Goal: Task Accomplishment & Management: Use online tool/utility

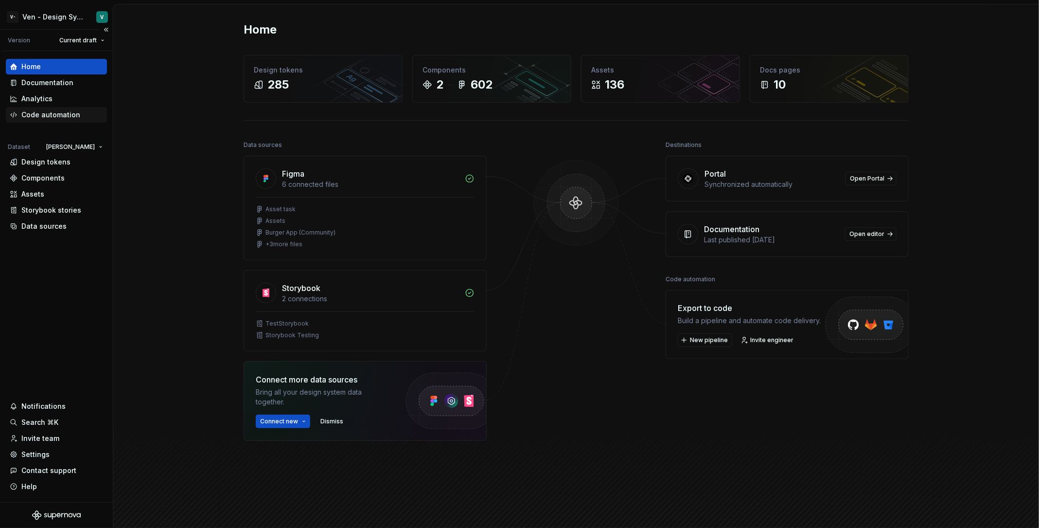
click at [63, 111] on div "Code automation" at bounding box center [50, 115] width 59 height 10
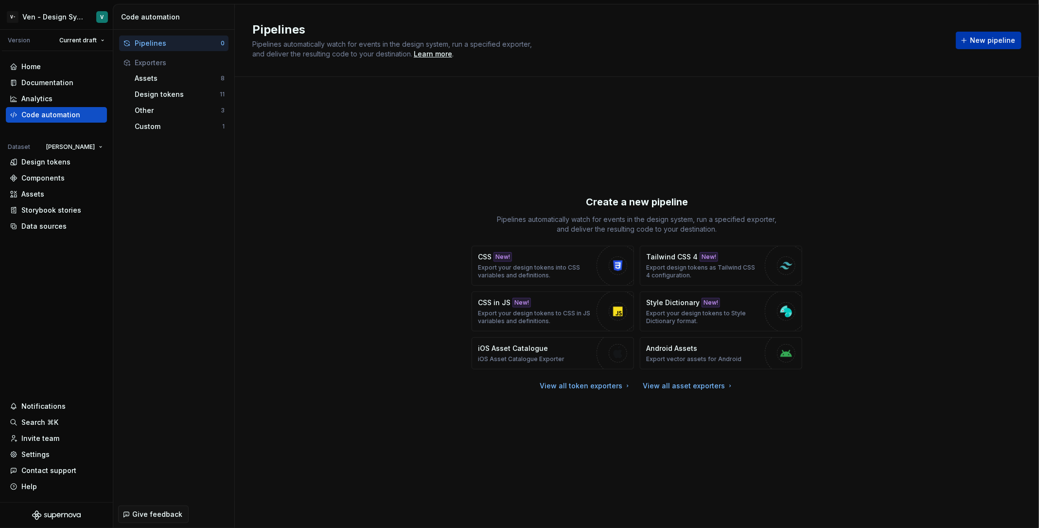
click at [995, 40] on span "New pipeline" at bounding box center [992, 41] width 45 height 10
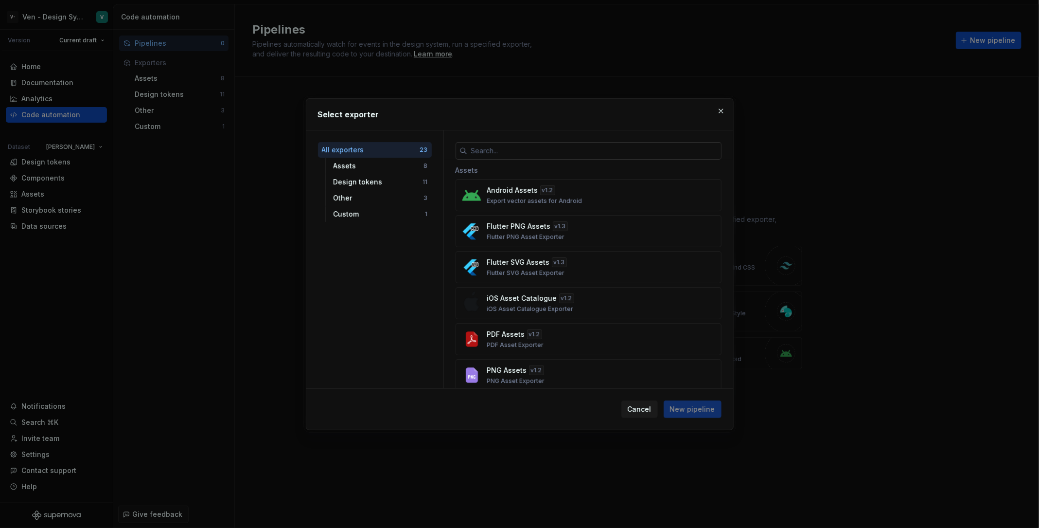
click at [514, 144] on input "text" at bounding box center [594, 151] width 254 height 18
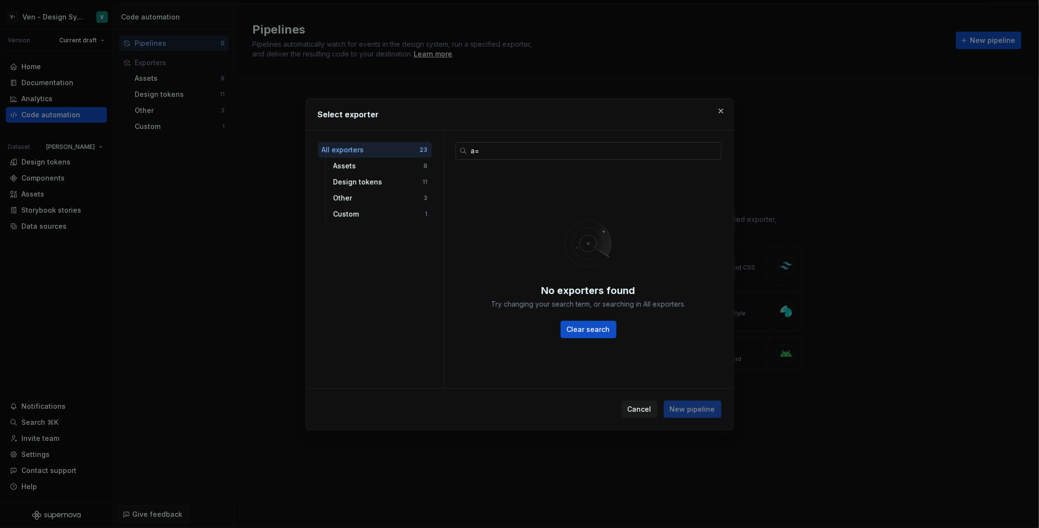
type input "a"
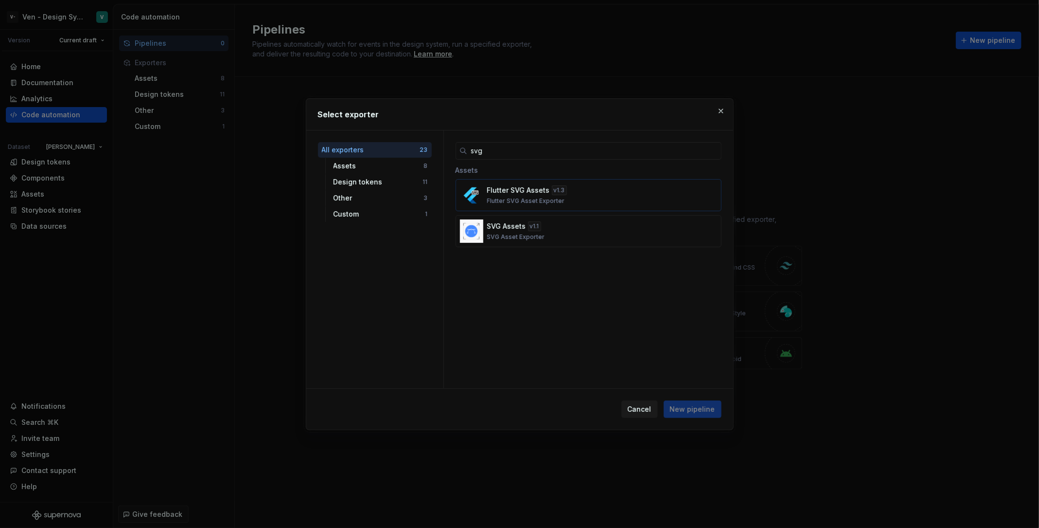
type input "svg"
click at [597, 205] on button "Flutter SVG Assets v 1.3 Flutter SVG Asset Exporter" at bounding box center [589, 195] width 266 height 32
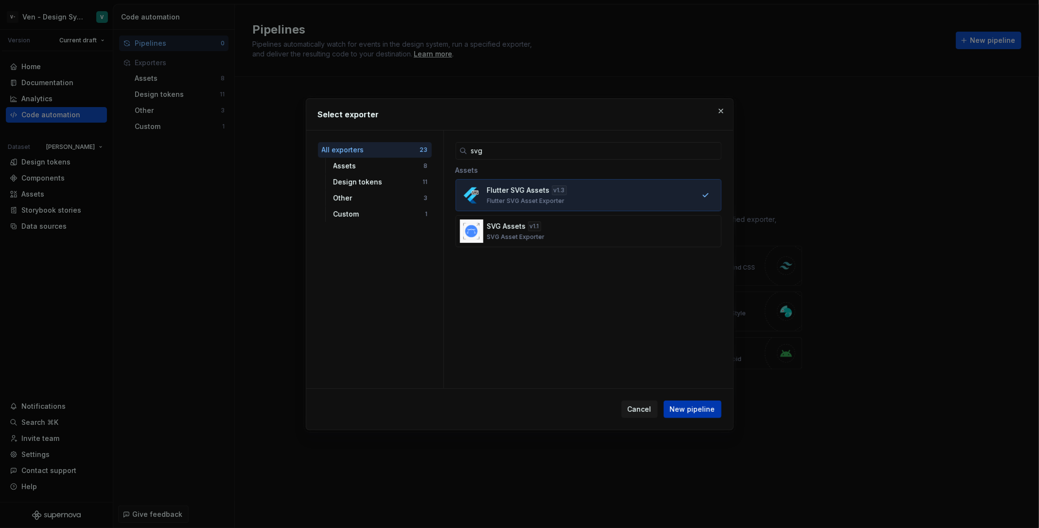
click at [689, 403] on button "New pipeline" at bounding box center [693, 409] width 58 height 18
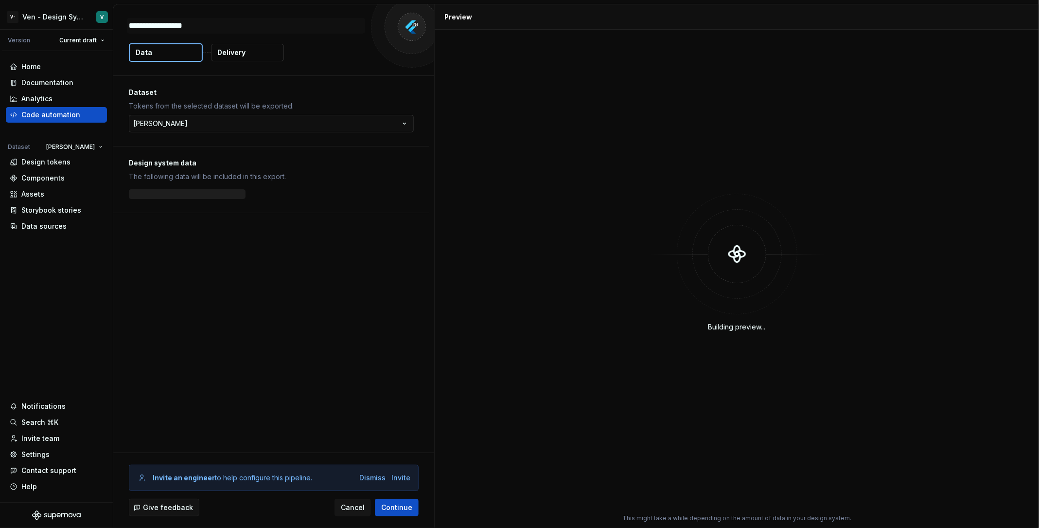
click at [304, 128] on html "**********" at bounding box center [519, 264] width 1039 height 528
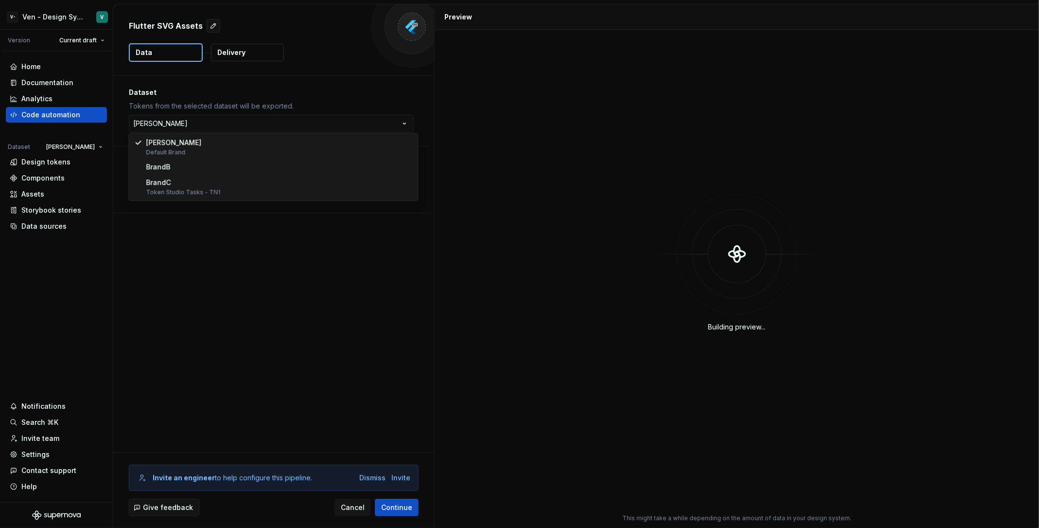
click at [330, 98] on html "V- Ven - Design System Test V Version Current draft Home Documentation Analytic…" at bounding box center [519, 264] width 1039 height 528
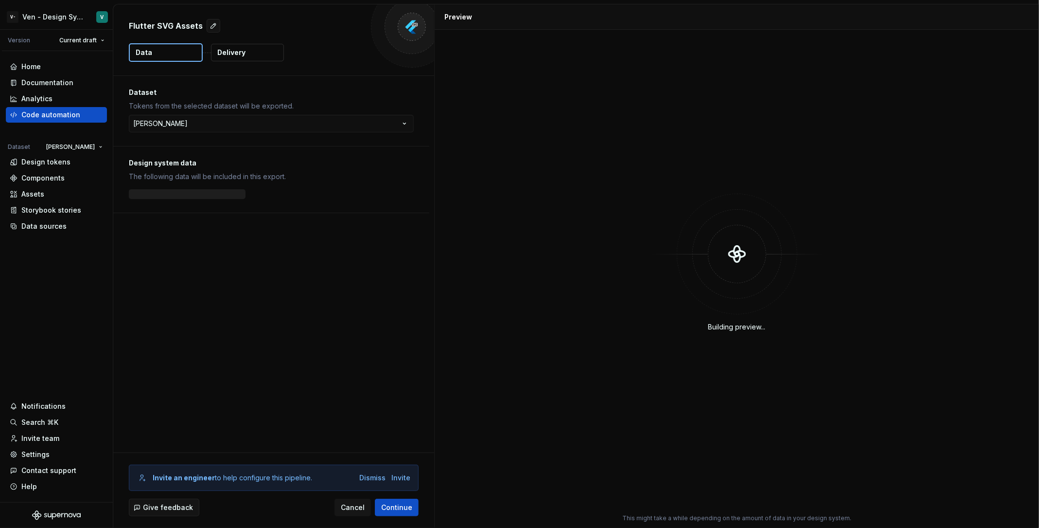
click at [256, 54] on button "Delivery" at bounding box center [247, 53] width 73 height 18
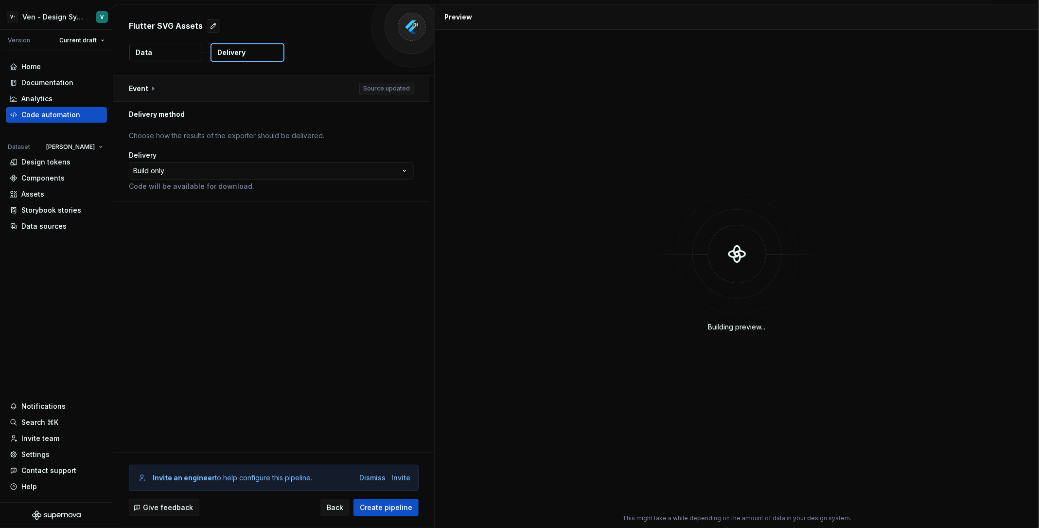
click at [250, 89] on button "button" at bounding box center [271, 88] width 316 height 25
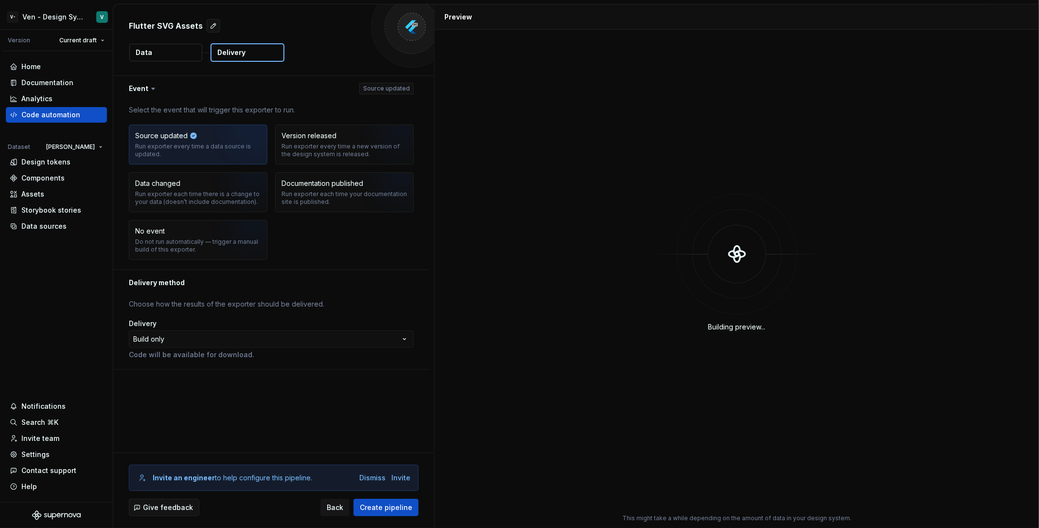
click at [245, 295] on div "**********" at bounding box center [271, 332] width 316 height 74
click at [237, 341] on html "**********" at bounding box center [519, 264] width 1039 height 528
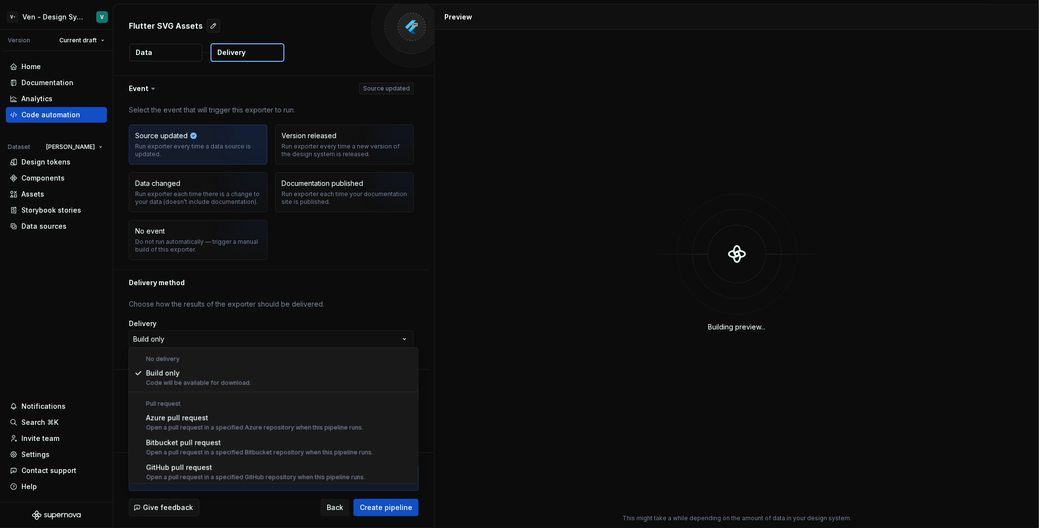
click at [305, 293] on html "**********" at bounding box center [519, 264] width 1039 height 528
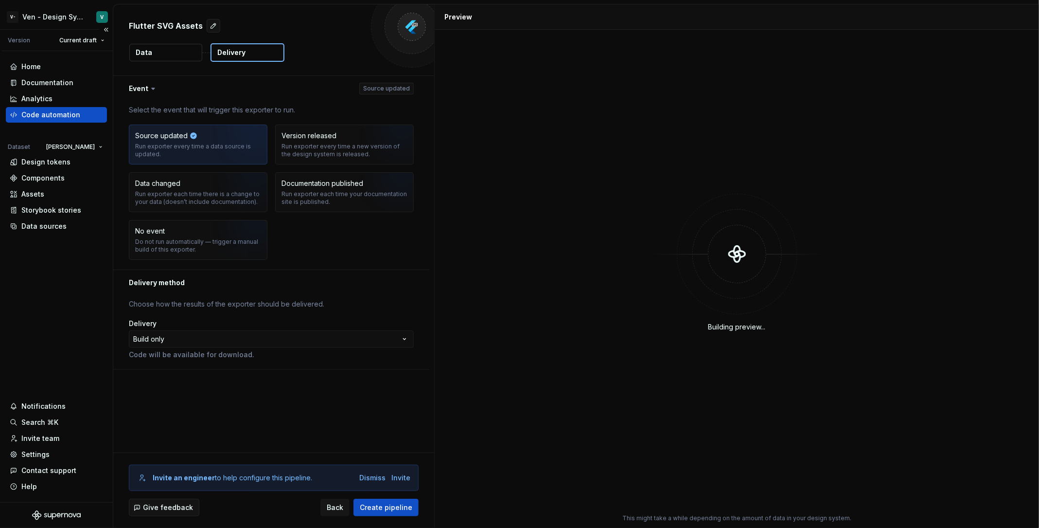
click at [77, 118] on div "Code automation" at bounding box center [50, 115] width 59 height 10
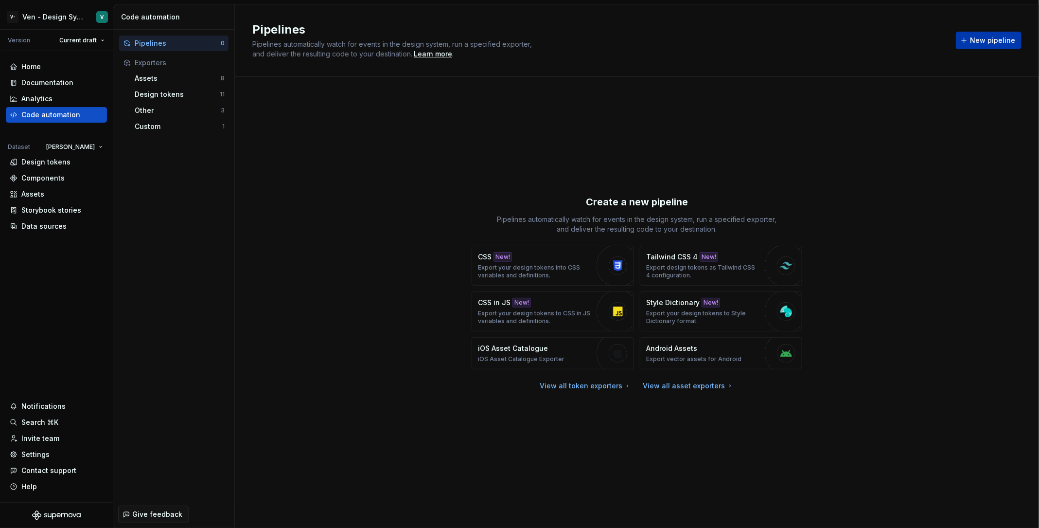
click at [996, 41] on span "New pipeline" at bounding box center [992, 41] width 45 height 10
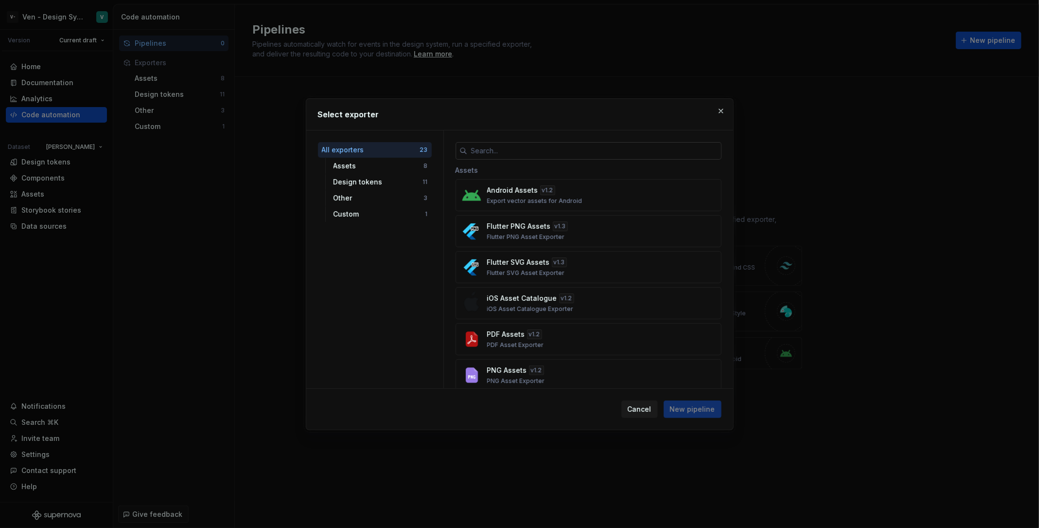
click at [583, 158] on input "text" at bounding box center [594, 151] width 254 height 18
click at [389, 210] on div "Custom" at bounding box center [380, 214] width 92 height 10
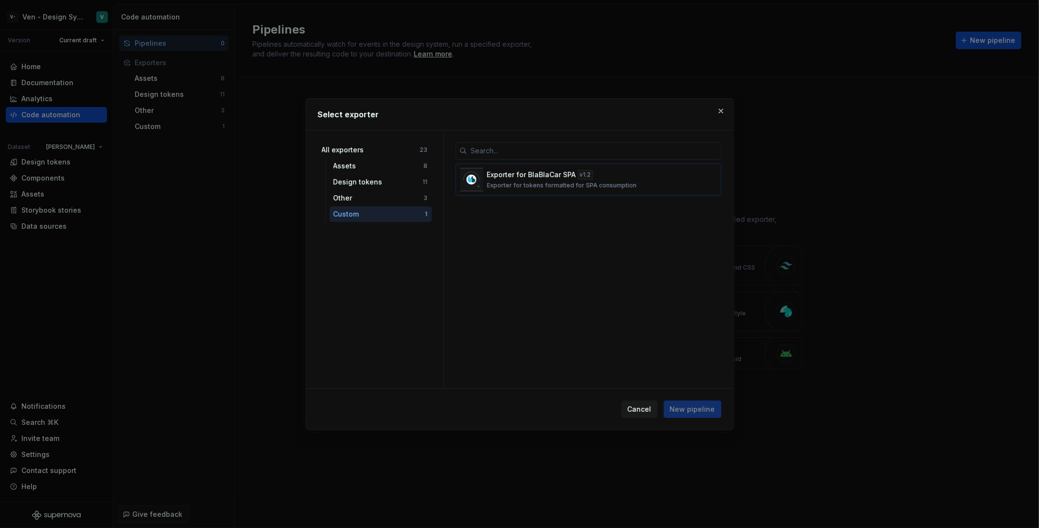
click at [529, 177] on p "Exporter for BlaBlaCar SPA" at bounding box center [531, 175] width 89 height 10
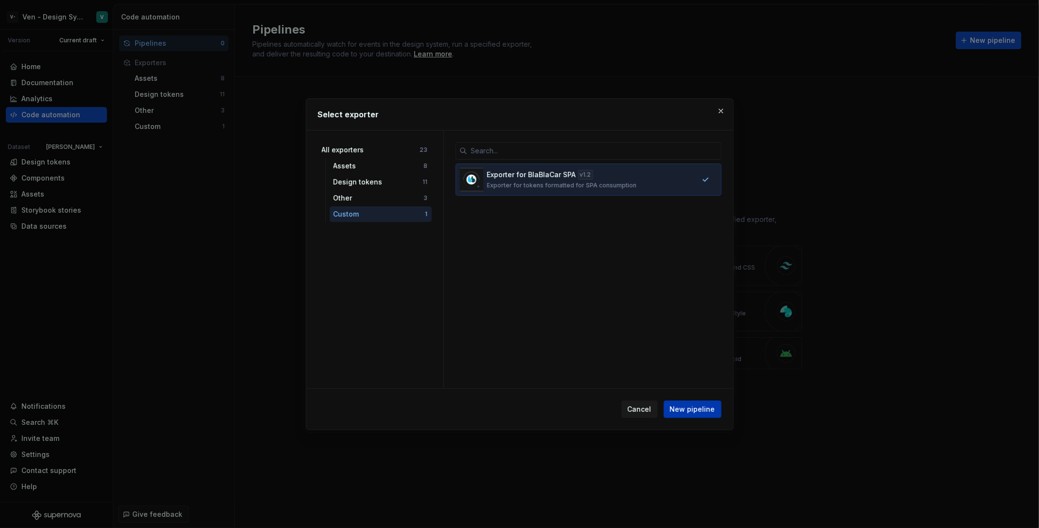
click at [706, 409] on span "New pipeline" at bounding box center [692, 409] width 45 height 10
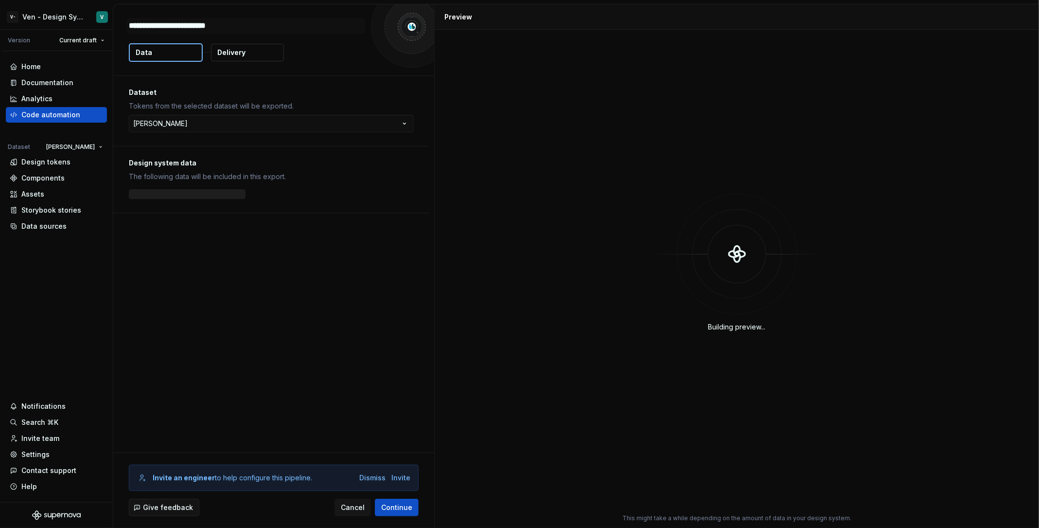
type textarea "*"
click at [254, 49] on button "Delivery" at bounding box center [247, 53] width 73 height 18
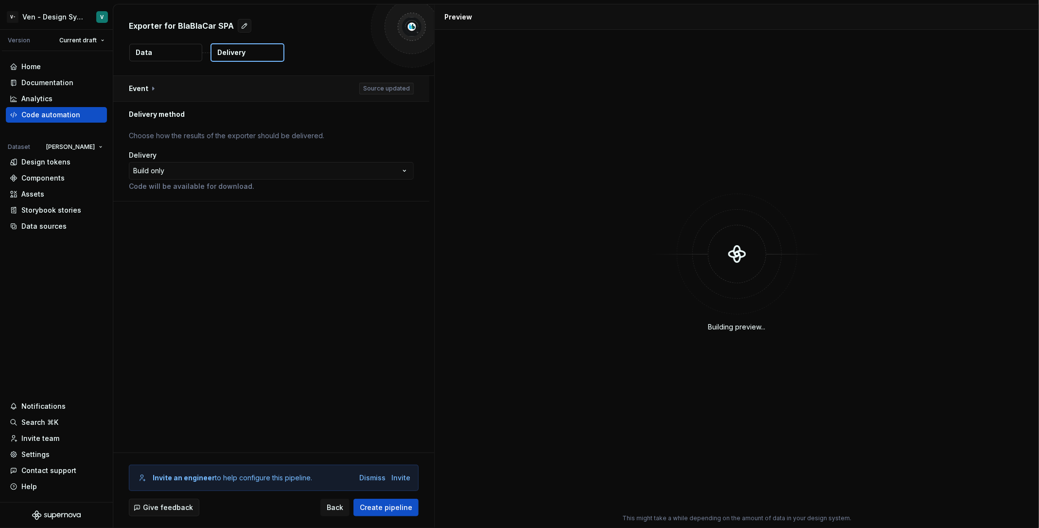
click at [222, 82] on button "button" at bounding box center [271, 88] width 316 height 25
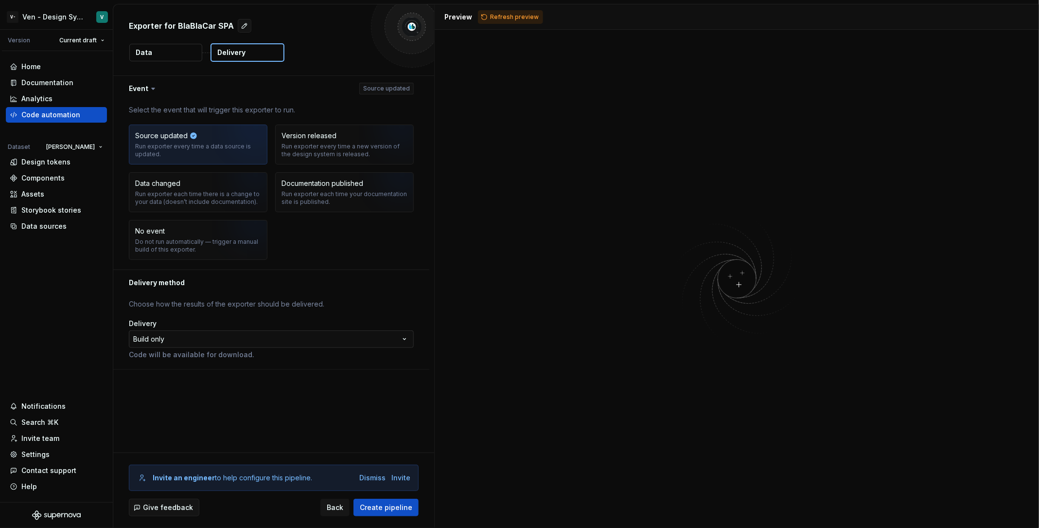
click at [229, 344] on html "**********" at bounding box center [519, 264] width 1039 height 528
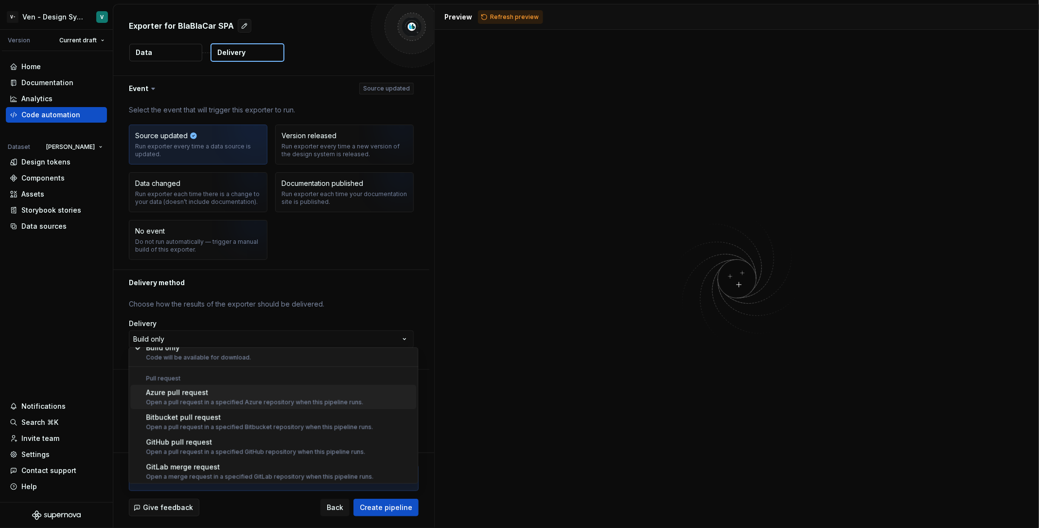
scroll to position [27, 0]
select select "******"
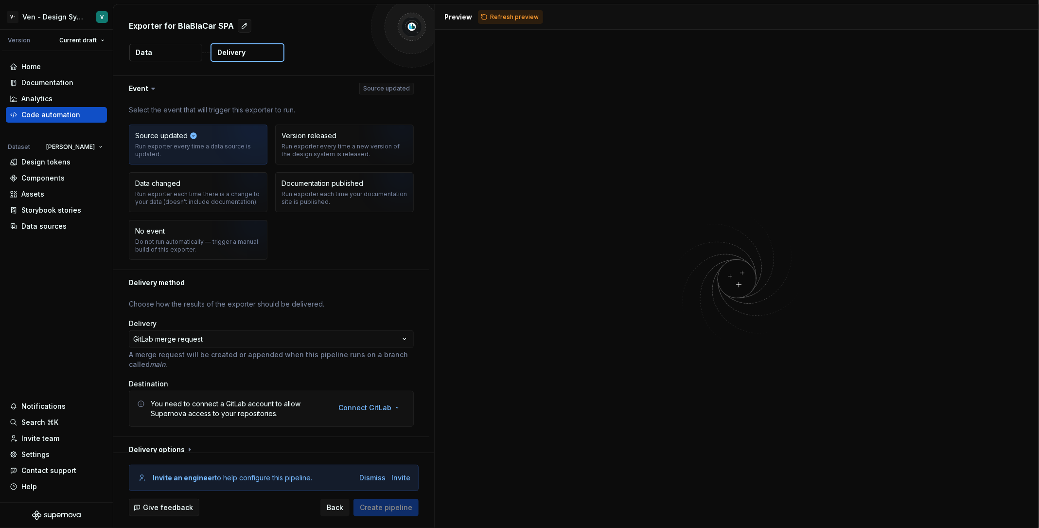
scroll to position [7, 0]
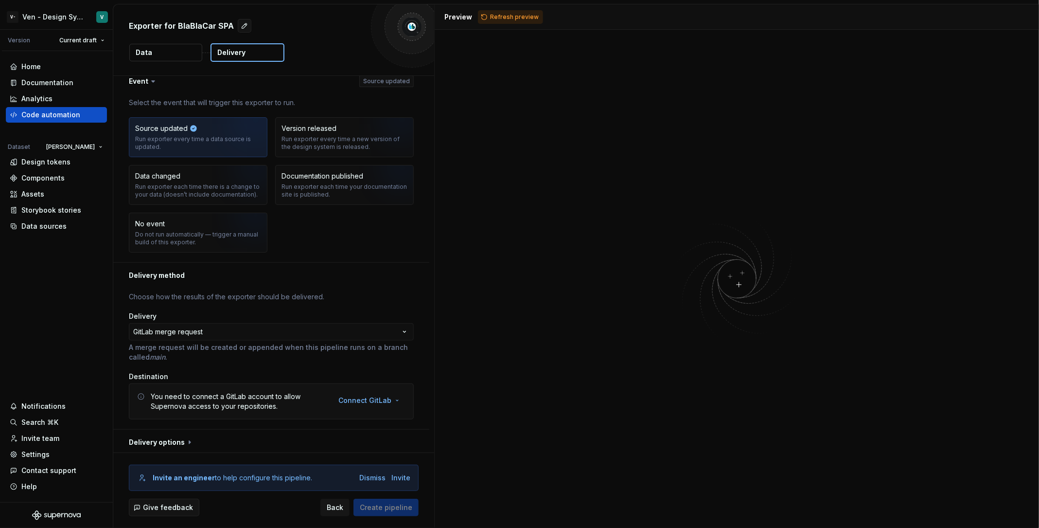
click at [301, 452] on div at bounding box center [273, 452] width 321 height 0
click at [316, 444] on button "button" at bounding box center [271, 441] width 316 height 25
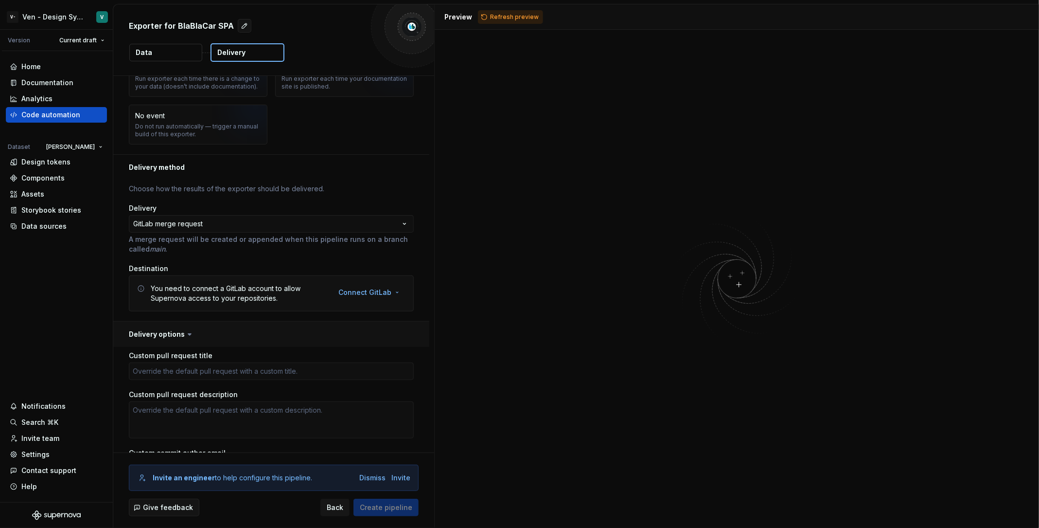
scroll to position [236, 0]
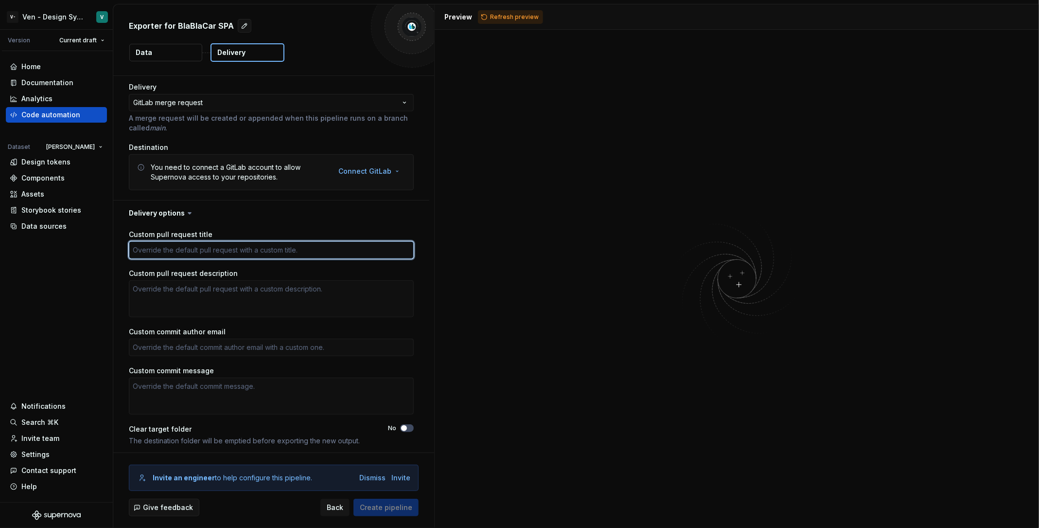
click at [261, 250] on textarea "Custom pull request title" at bounding box center [271, 250] width 285 height 18
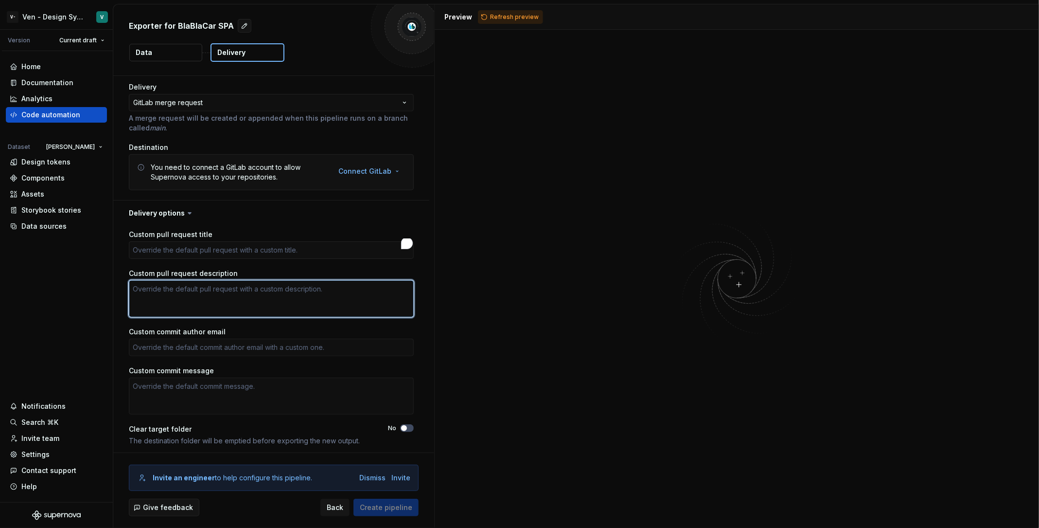
click at [272, 293] on textarea "Custom pull request description" at bounding box center [271, 298] width 285 height 37
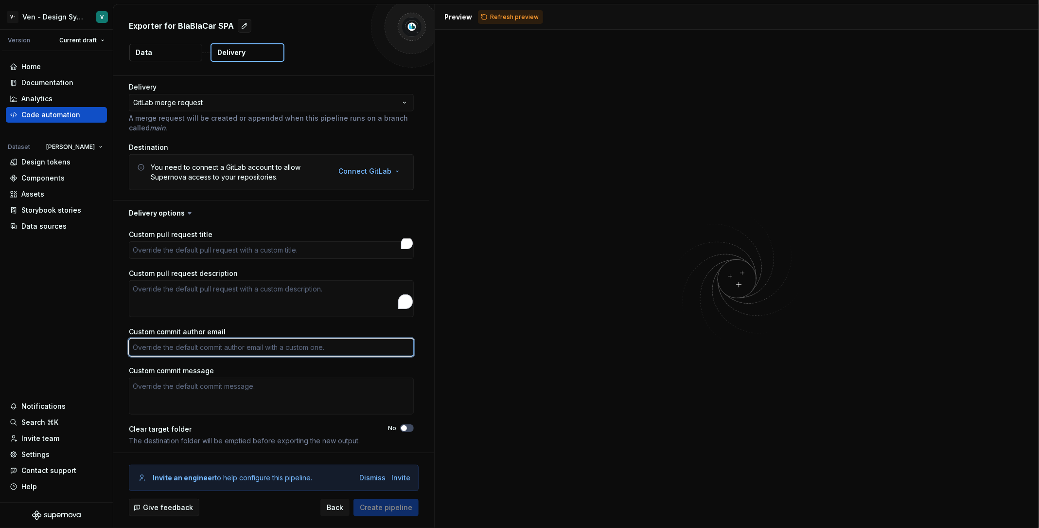
click at [278, 339] on textarea "Custom commit author email" at bounding box center [271, 348] width 285 height 18
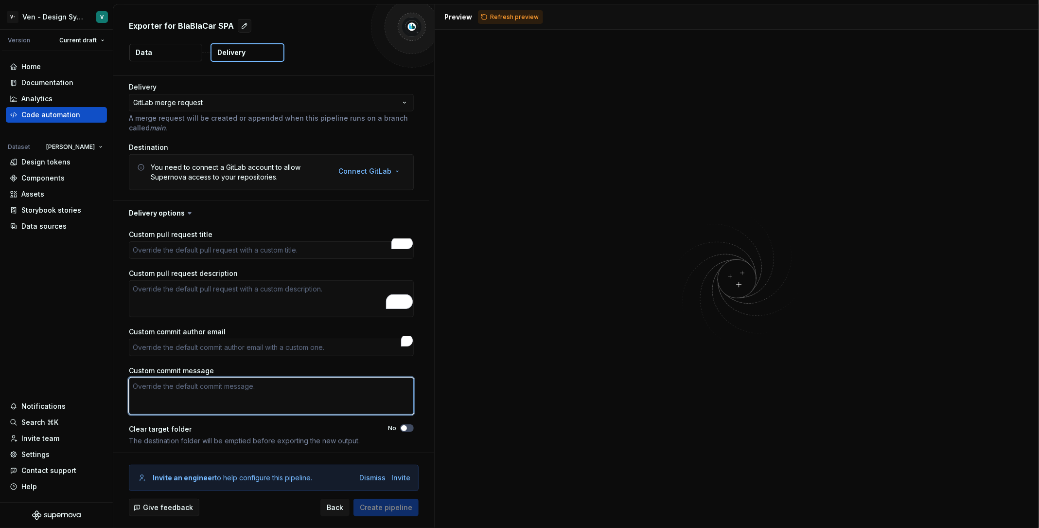
click at [297, 388] on textarea "Custom commit message" at bounding box center [271, 395] width 285 height 37
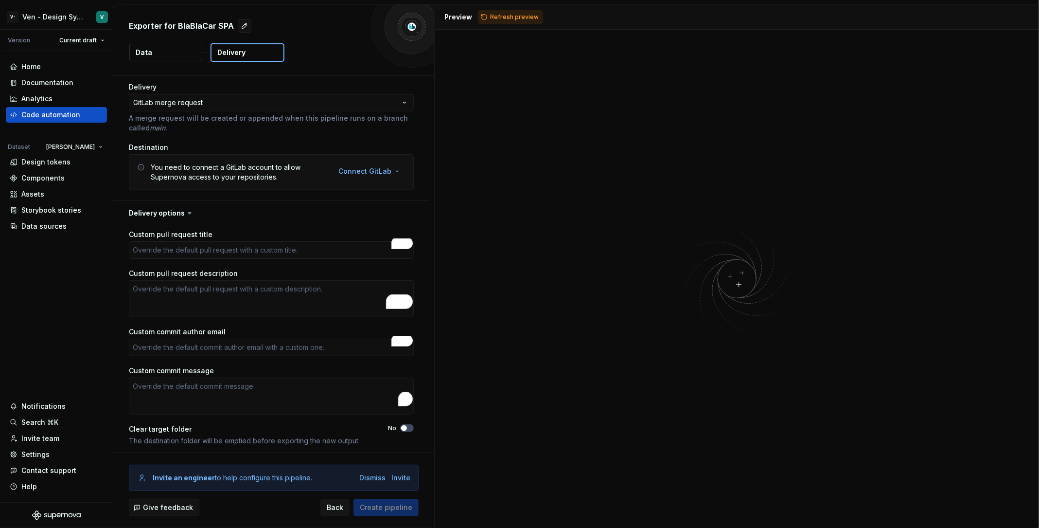
click at [404, 429] on div "No" at bounding box center [401, 428] width 26 height 8
click at [407, 427] on span "button" at bounding box center [404, 428] width 6 height 6
click at [413, 426] on span "button" at bounding box center [410, 428] width 6 height 6
click at [414, 426] on button "No" at bounding box center [407, 428] width 14 height 8
click at [146, 436] on div "The destination folder will be emptied before exporting the new output." at bounding box center [248, 441] width 239 height 10
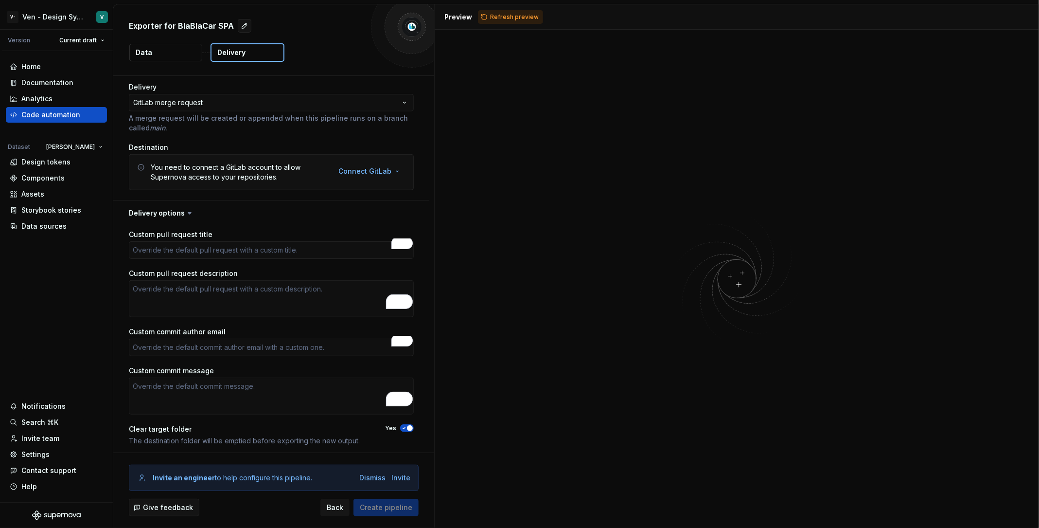
click at [146, 436] on div "The destination folder will be emptied before exporting the new output." at bounding box center [248, 441] width 239 height 10
click at [152, 428] on div "Clear target folder" at bounding box center [248, 429] width 239 height 10
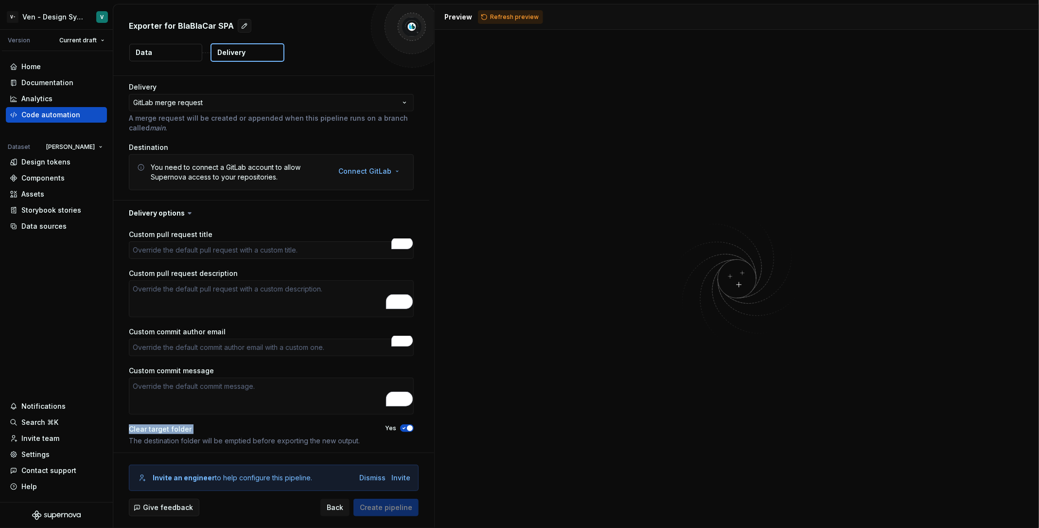
click at [172, 429] on div "Clear target folder" at bounding box center [248, 429] width 239 height 10
drag, startPoint x: 363, startPoint y: 440, endPoint x: 124, endPoint y: 421, distance: 240.5
click at [124, 421] on div "Custom pull request title Custom pull request description Custom commit author …" at bounding box center [271, 341] width 316 height 230
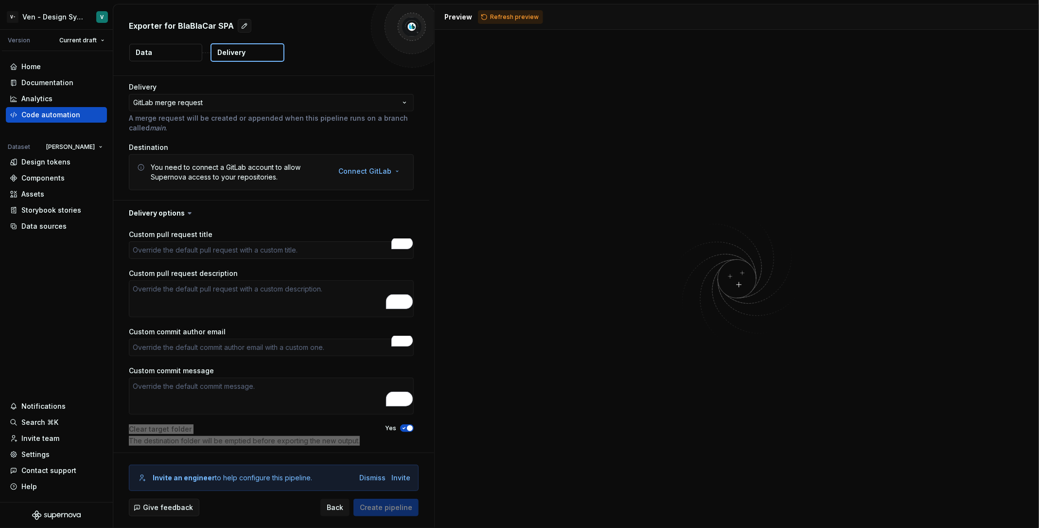
type textarea "*"
